Goal: Navigation & Orientation: Go to known website

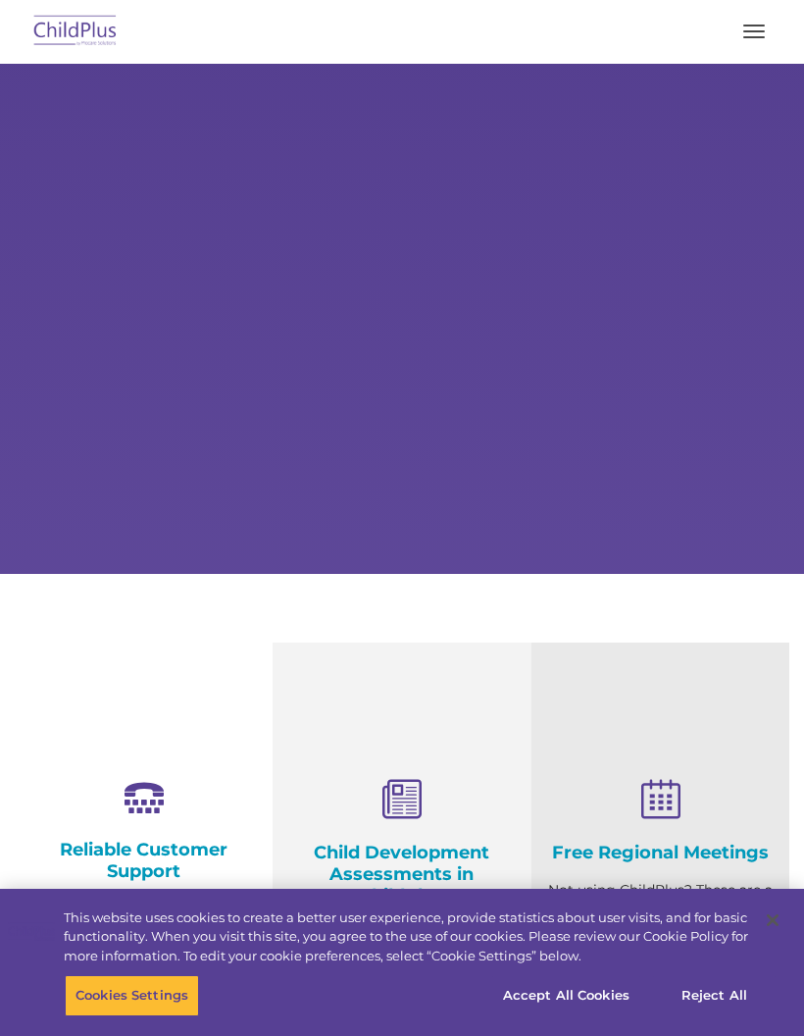
select select "MEDIUM"
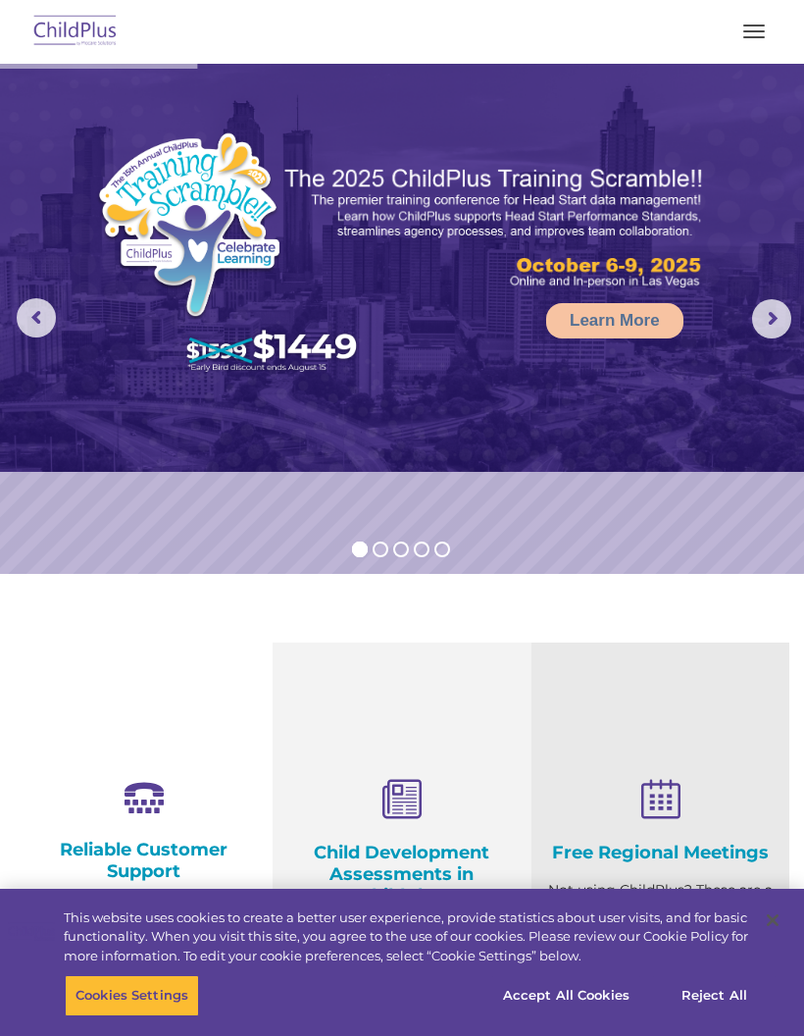
click at [739, 44] on button "button" at bounding box center [754, 31] width 41 height 31
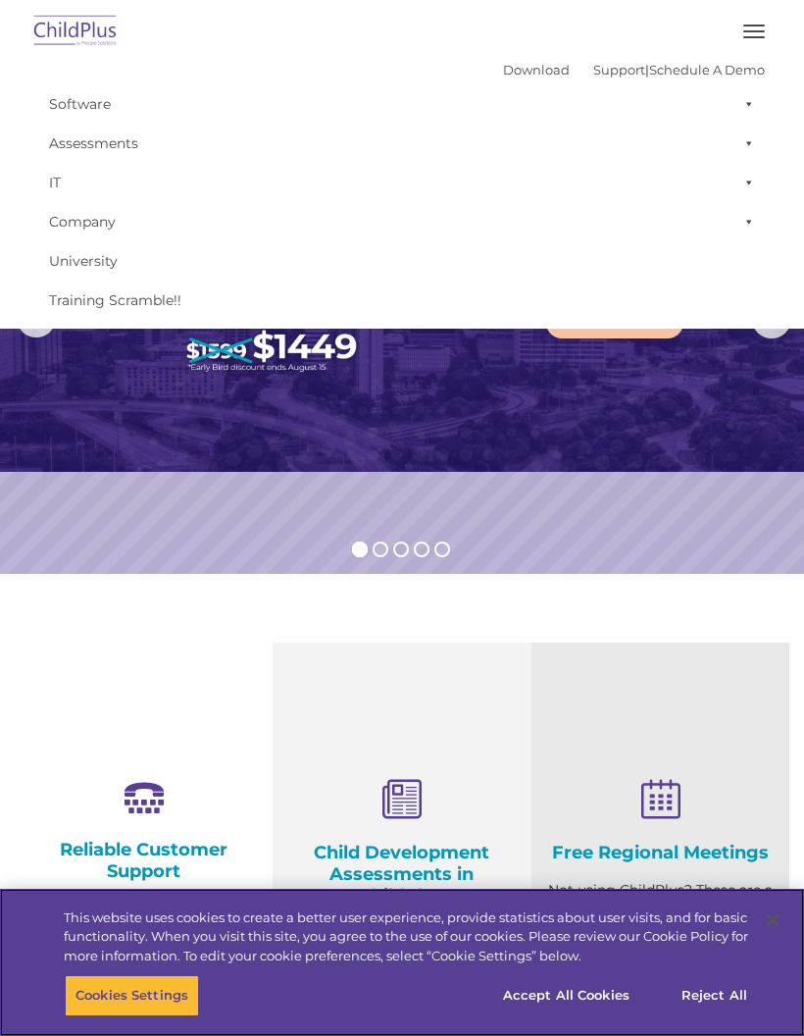
click at [618, 1000] on button "Accept All Cookies" at bounding box center [566, 995] width 148 height 41
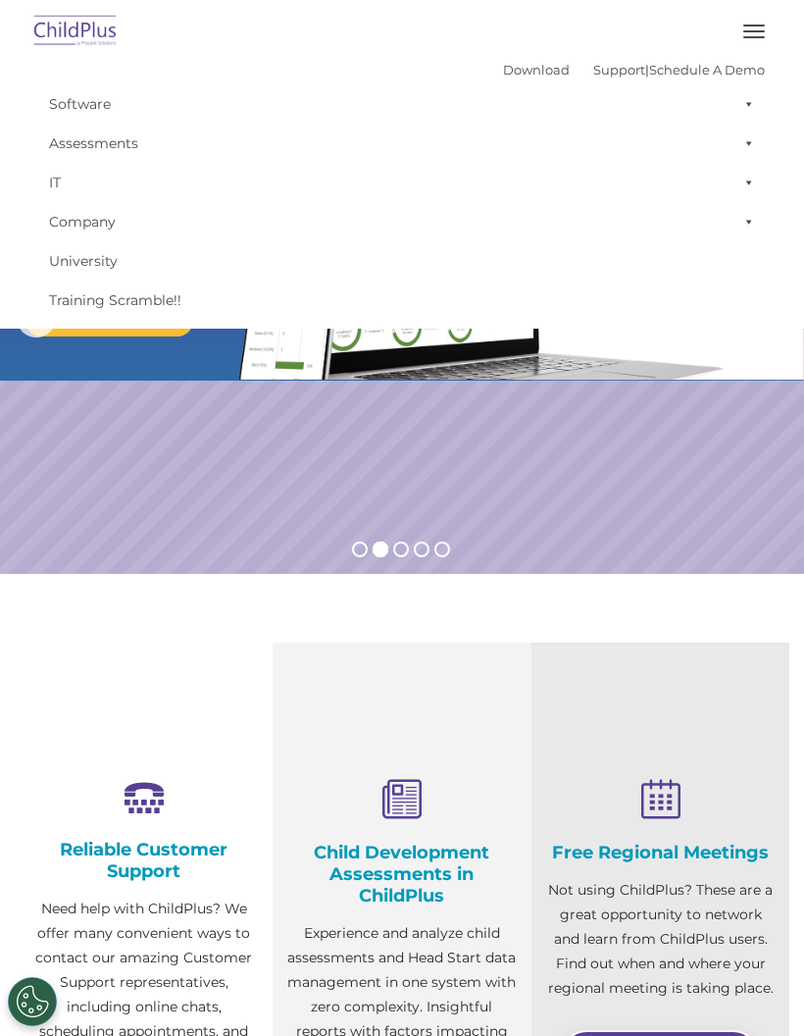
click at [72, 36] on img at bounding box center [75, 32] width 92 height 46
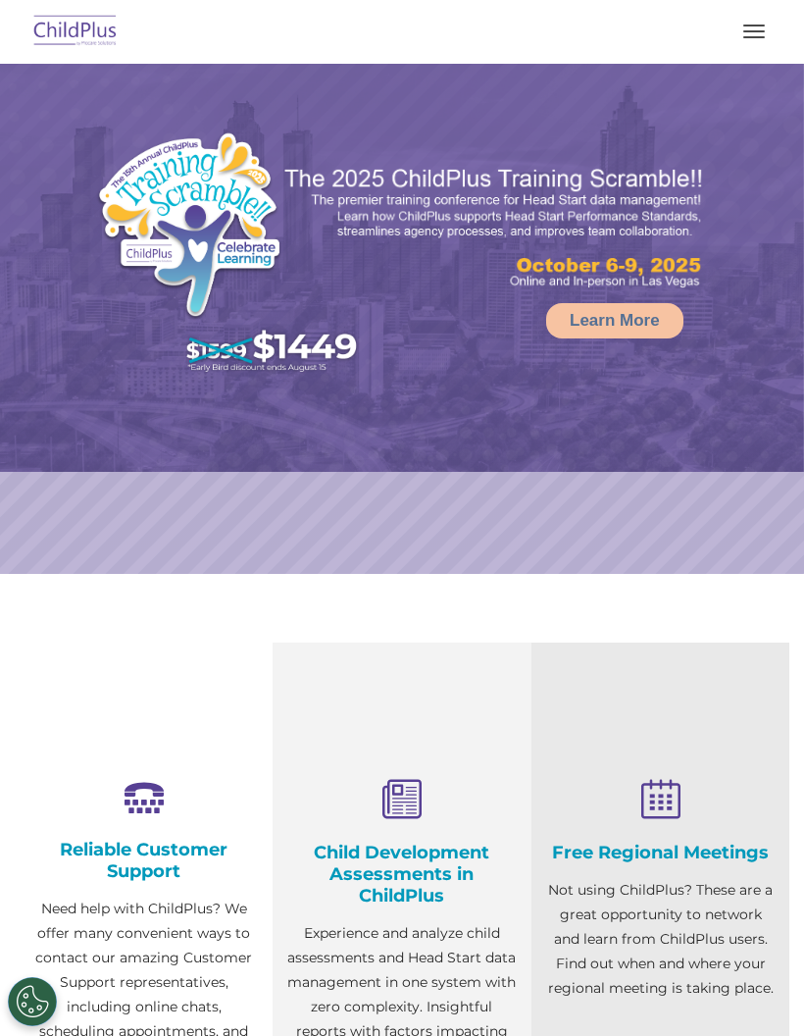
select select "MEDIUM"
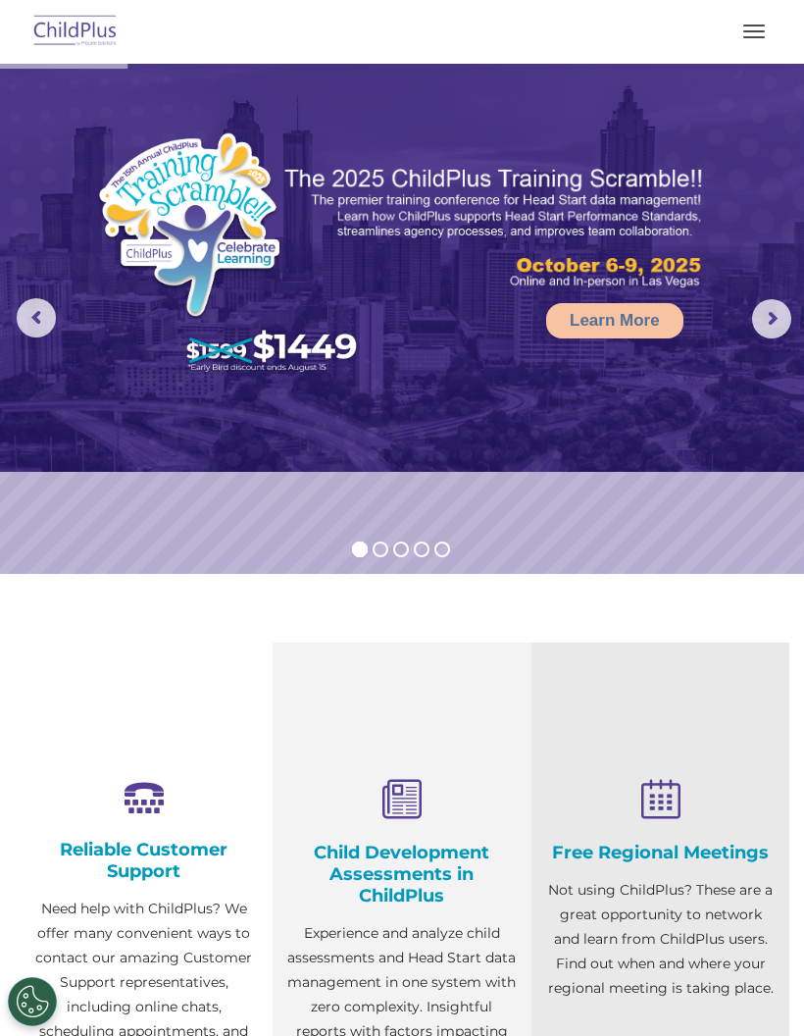
click at [759, 46] on button "button" at bounding box center [754, 31] width 41 height 31
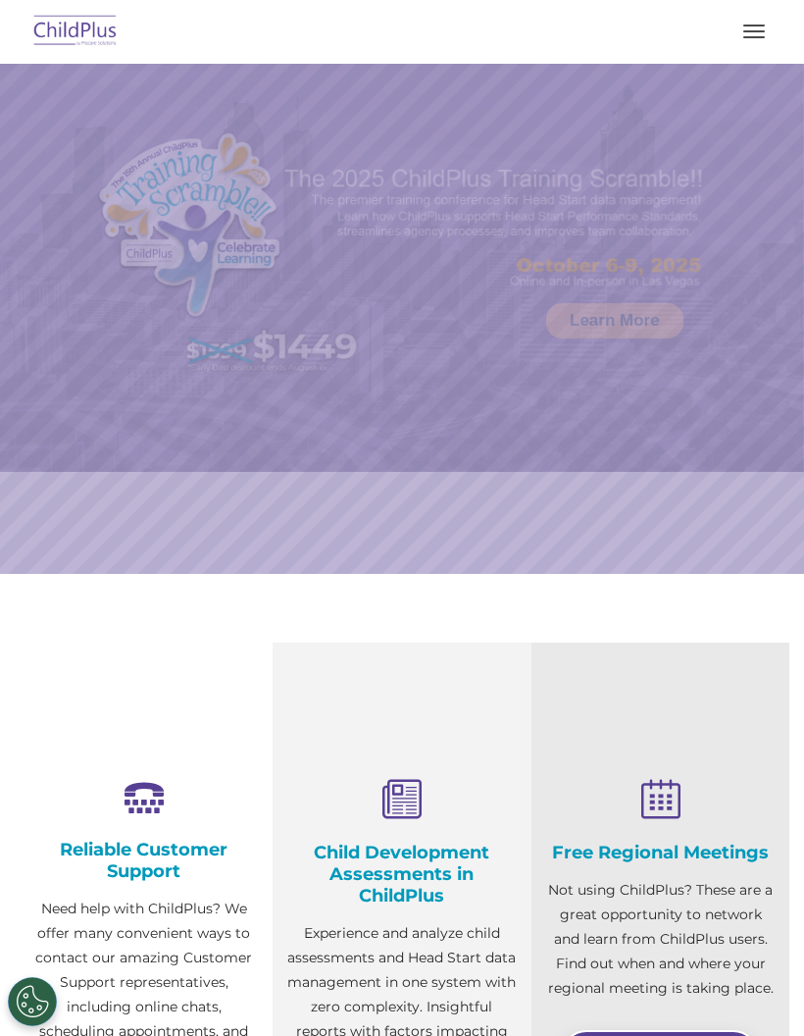
scroll to position [122, 0]
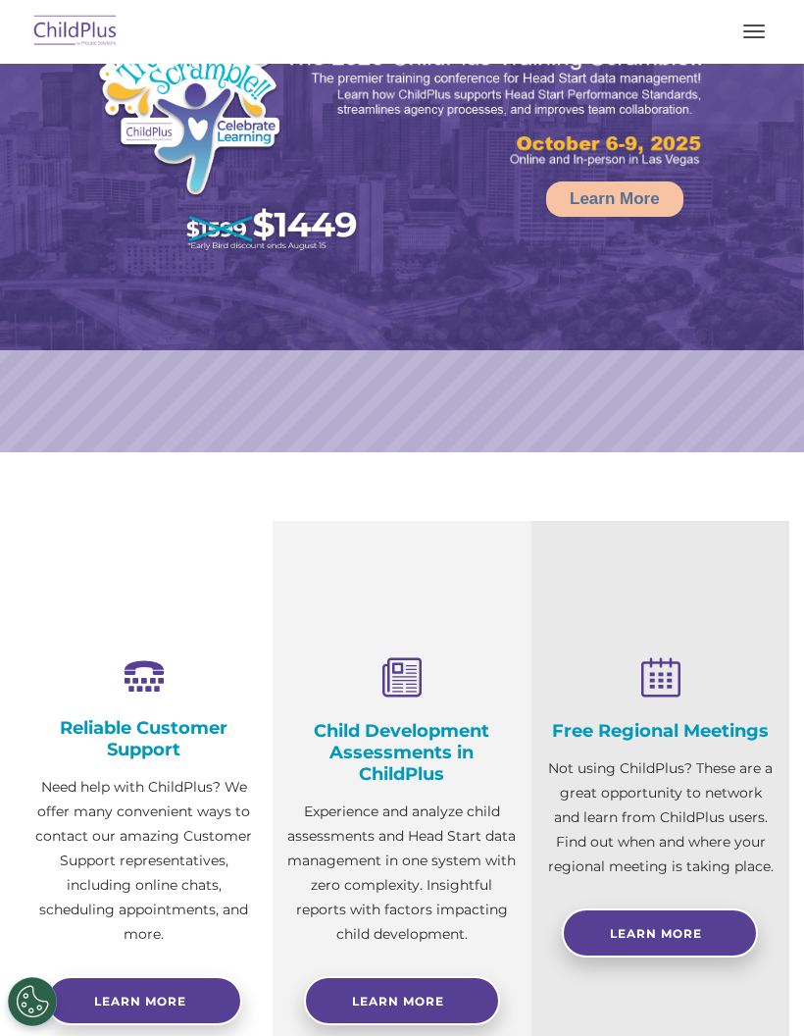
select select "MEDIUM"
